Goal: Task Accomplishment & Management: Manage account settings

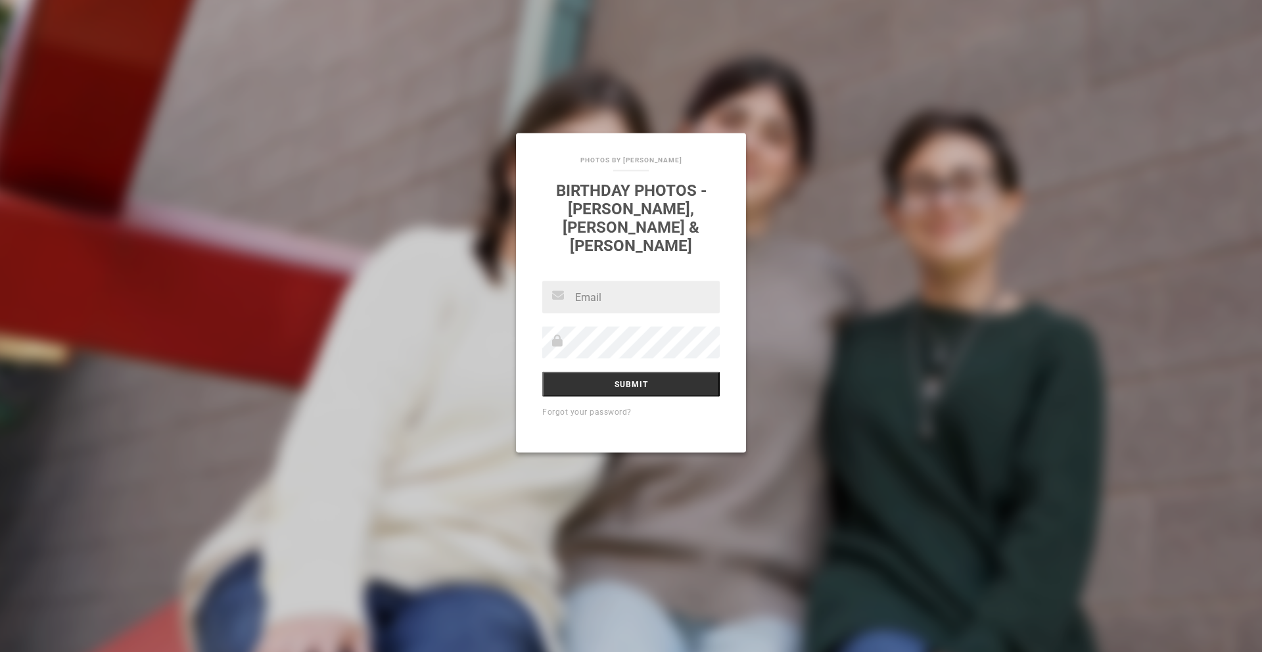
click at [12, 3] on div "Photos By Steven Lee Birthday Photos - Abigail, Brianna & Cecelia Kravitz Submi…" at bounding box center [631, 326] width 1262 height 652
